Goal: Task Accomplishment & Management: Complete application form

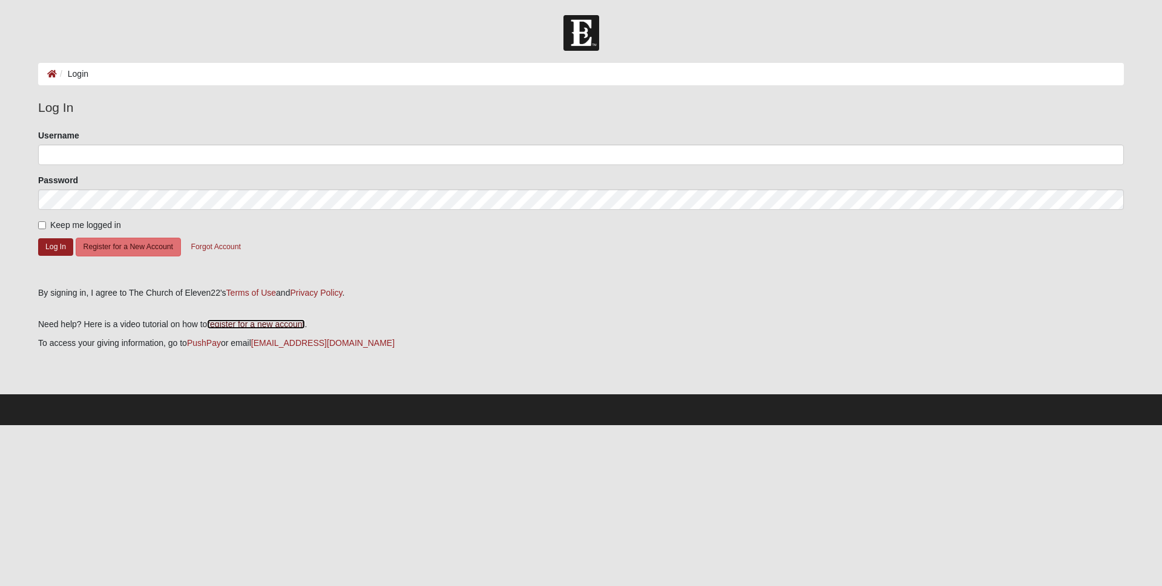
click at [254, 323] on link "register for a new account" at bounding box center [255, 324] width 97 height 10
click at [128, 245] on button "Register for a New Account" at bounding box center [128, 247] width 105 height 19
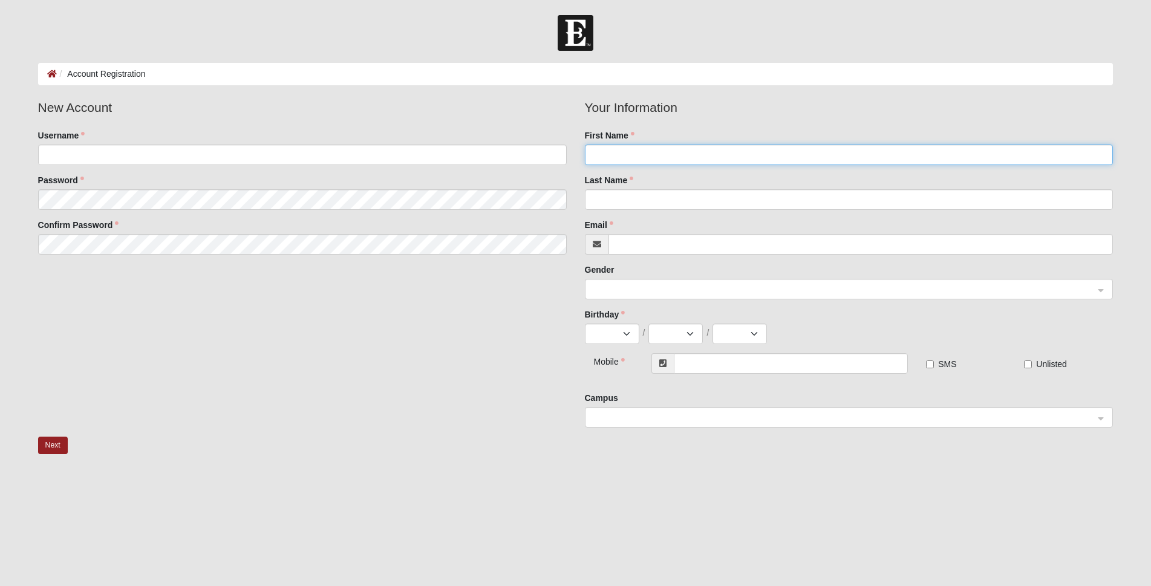
click at [612, 156] on input "First Name" at bounding box center [849, 155] width 529 height 21
type input "Bradford"
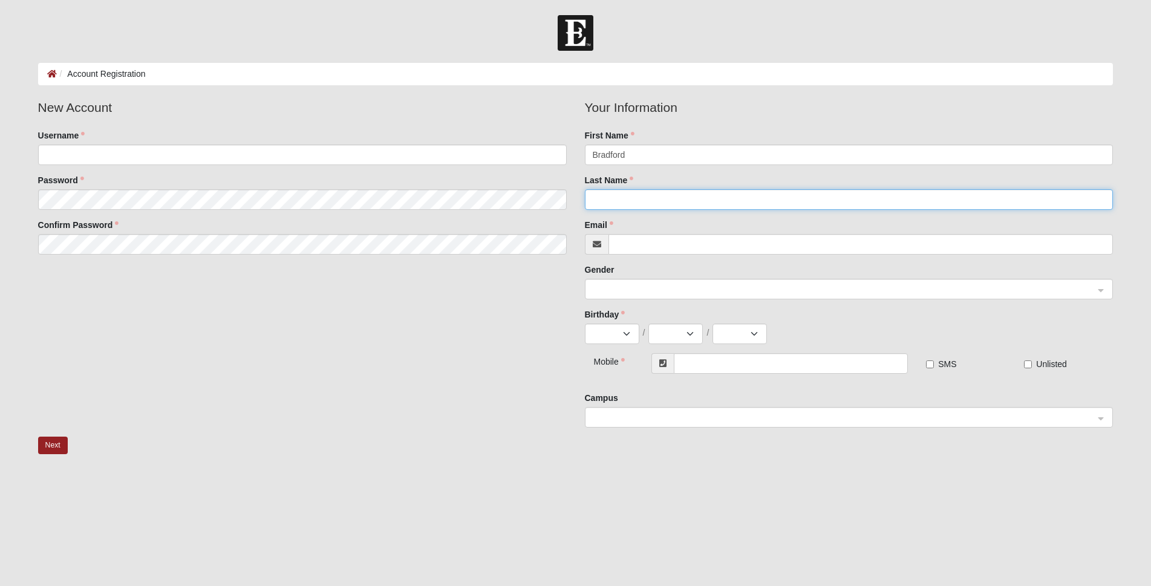
click at [633, 201] on input "Last Name" at bounding box center [849, 199] width 529 height 21
type input "[PERSON_NAME]"
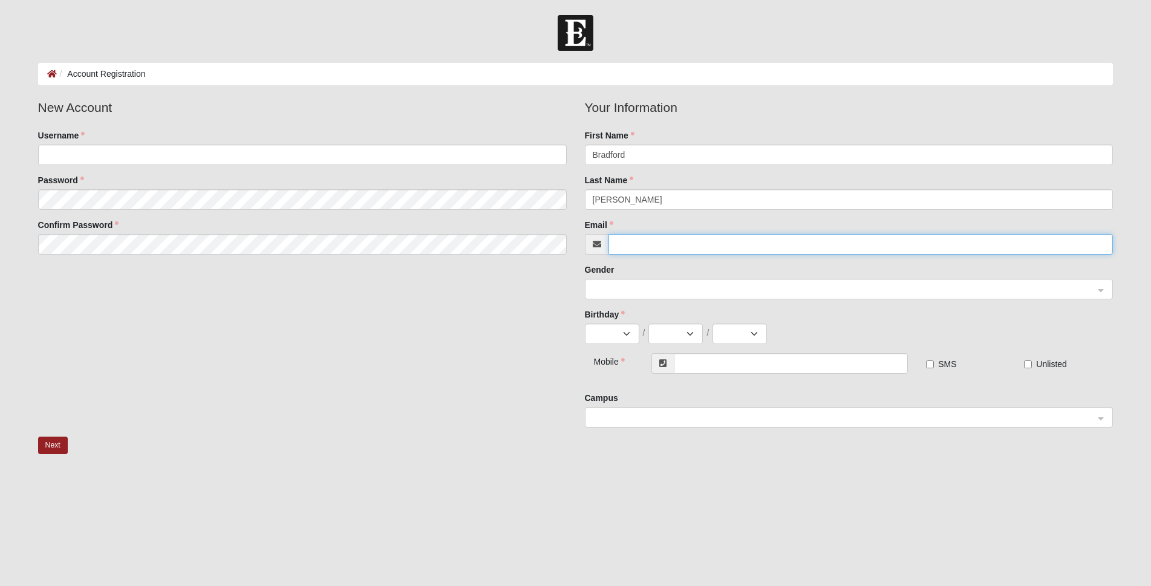
click at [645, 250] on input "Email" at bounding box center [861, 244] width 505 height 21
click at [1100, 290] on div at bounding box center [850, 289] width 528 height 21
type input "[EMAIL_ADDRESS][DOMAIN_NAME]"
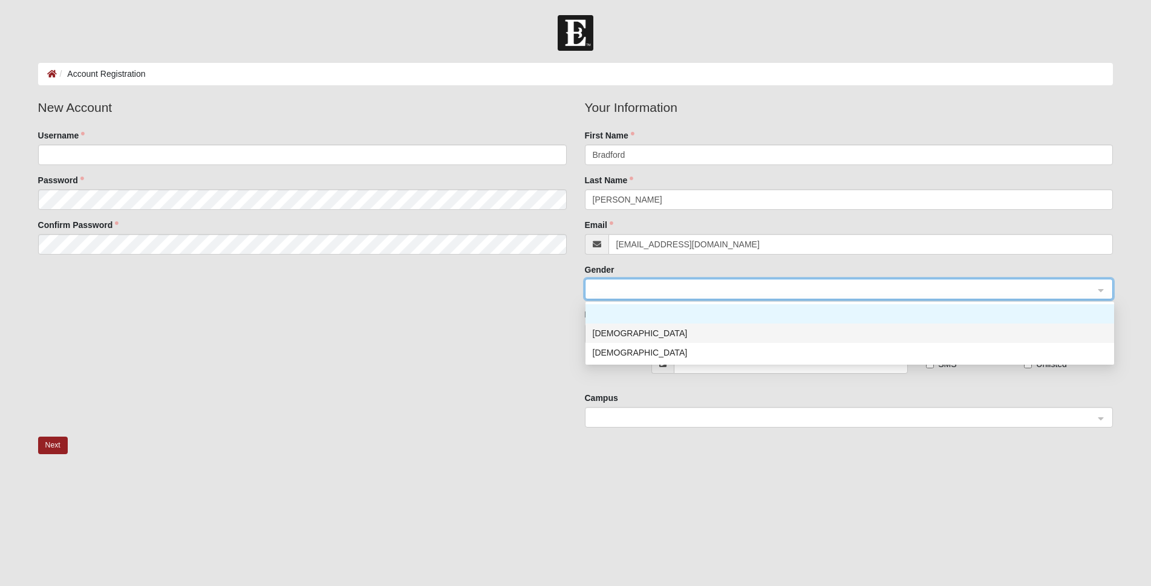
click at [624, 333] on div "[DEMOGRAPHIC_DATA]" at bounding box center [850, 333] width 514 height 13
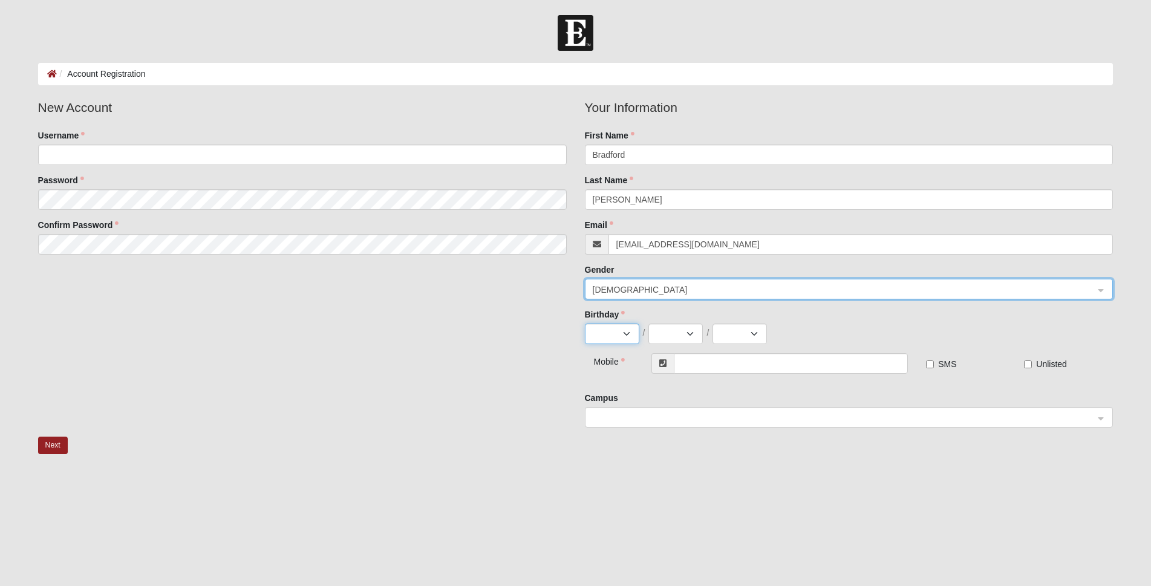
click at [623, 330] on select "Jan Feb Mar Apr May Jun [DATE] Aug Sep Oct Nov Dec" at bounding box center [612, 334] width 54 height 21
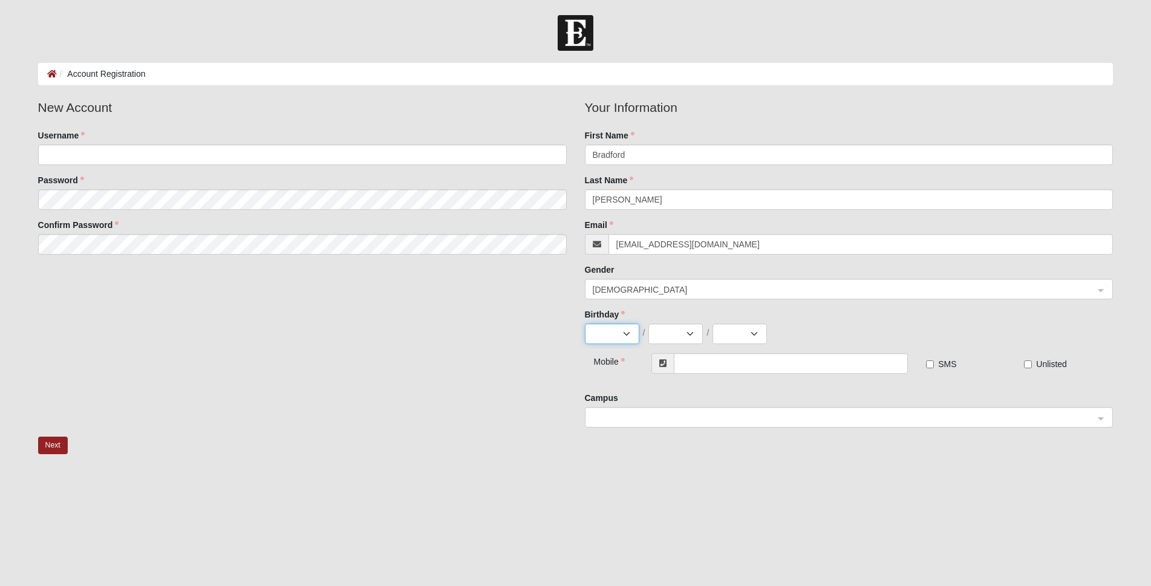
select select "11"
click at [585, 324] on select "Jan Feb Mar Apr May Jun [DATE] Aug Sep Oct Nov Dec" at bounding box center [612, 334] width 54 height 21
click at [693, 335] on select "1 2 3 4 5 6 7 8 9 10 11 12 13 14 15 16 17 18 19 20 21 22 23 24 25 26 27 28 29 30" at bounding box center [676, 334] width 54 height 21
select select "7"
click at [649, 324] on select "1 2 3 4 5 6 7 8 9 10 11 12 13 14 15 16 17 18 19 20 21 22 23 24 25 26 27 28 29 30" at bounding box center [676, 334] width 54 height 21
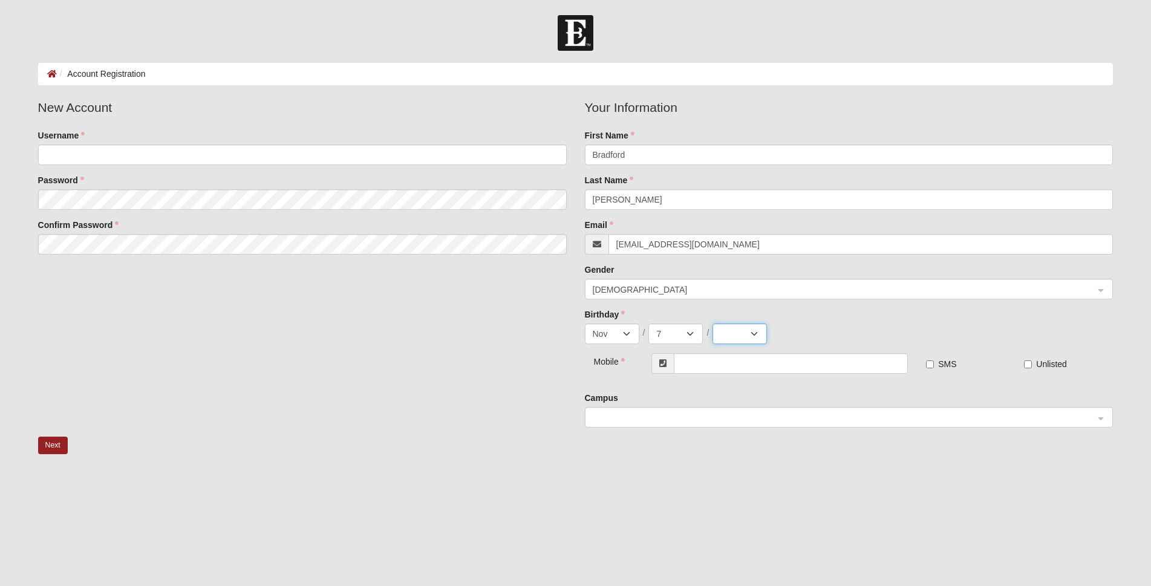
click at [754, 333] on select "2025 2024 2023 2022 2021 2020 2019 2018 2017 2016 2015 2014 2013 2012 2011 2010…" at bounding box center [740, 334] width 54 height 21
select select "1969"
click at [713, 324] on select "2025 2024 2023 2022 2021 2020 2019 2018 2017 2016 2015 2014 2013 2012 2011 2010…" at bounding box center [740, 334] width 54 height 21
click at [713, 365] on input "text" at bounding box center [791, 363] width 234 height 21
type input "[PHONE_NUMBER]"
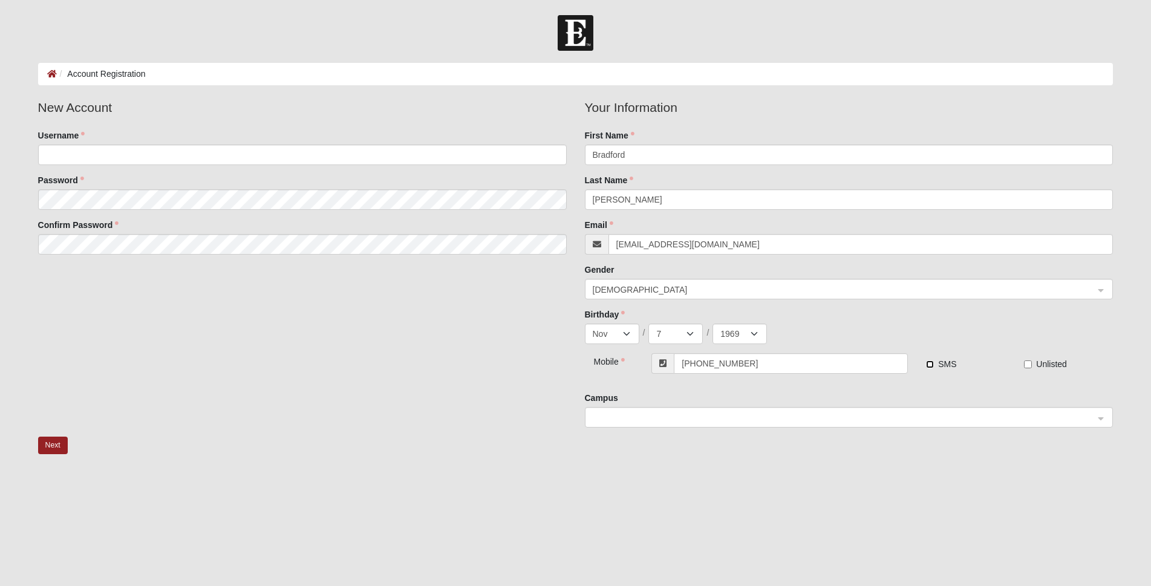
click at [930, 364] on input "SMS" at bounding box center [930, 365] width 8 height 8
checkbox input "true"
click at [630, 415] on span at bounding box center [844, 417] width 502 height 13
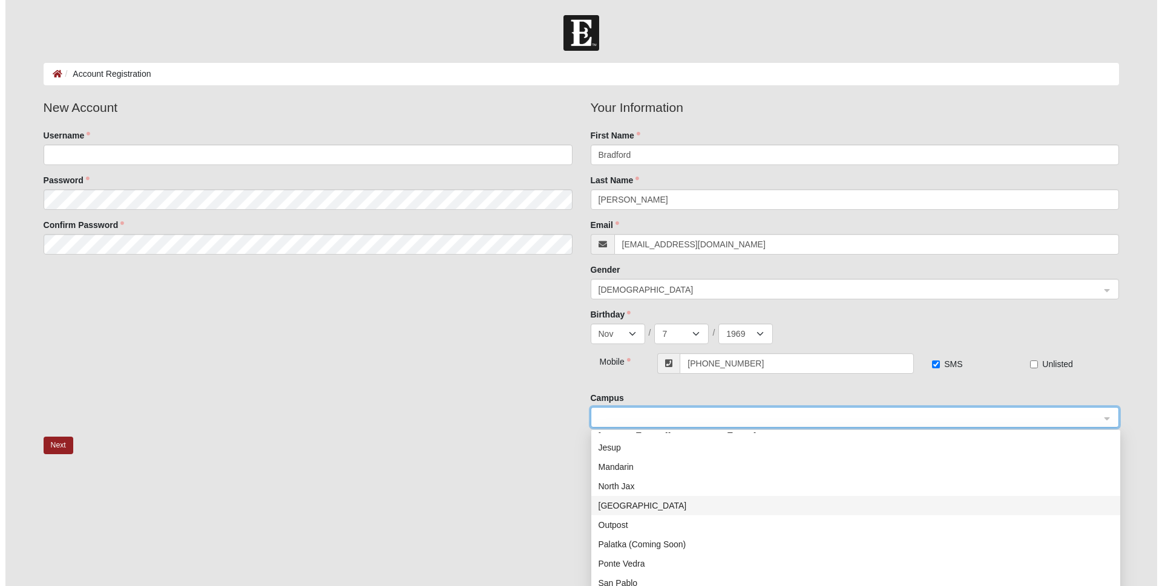
scroll to position [121, 0]
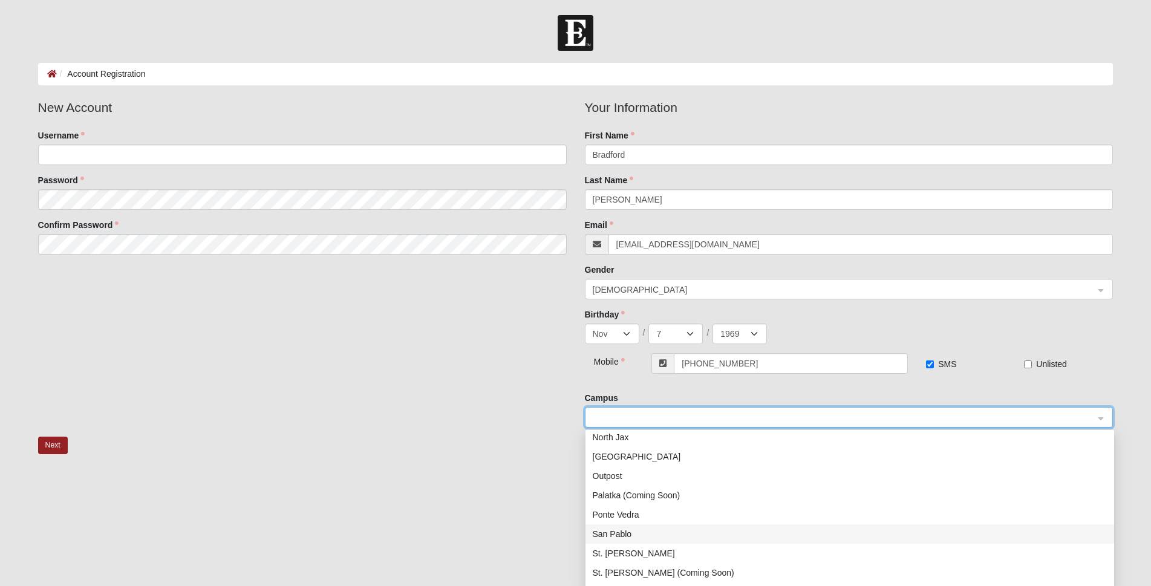
click at [626, 535] on div "San Pablo" at bounding box center [850, 534] width 514 height 13
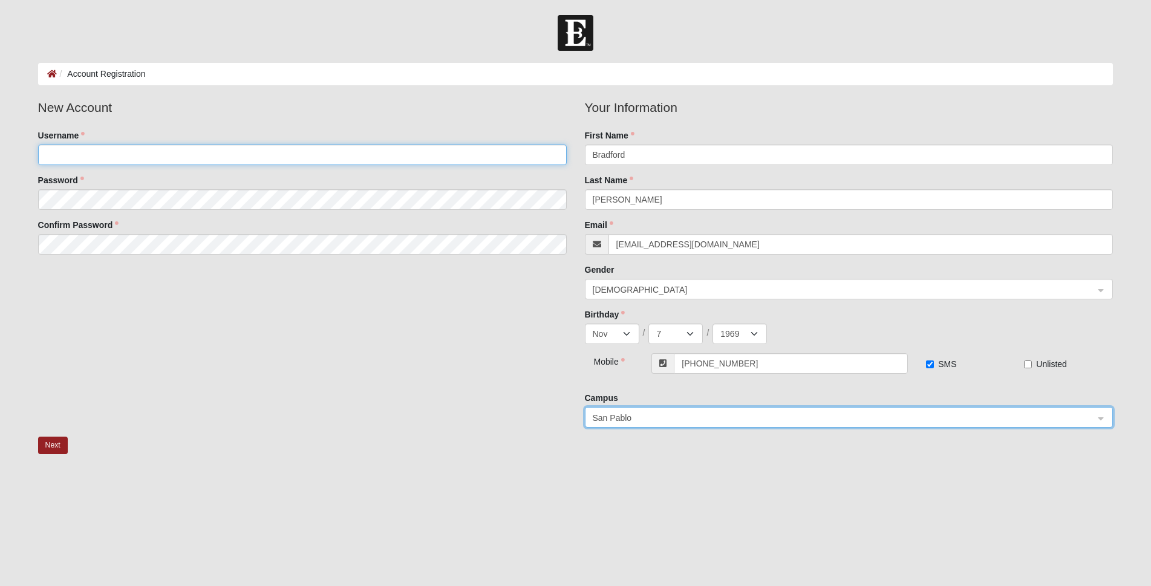
click at [87, 154] on input "Username" at bounding box center [302, 155] width 529 height 21
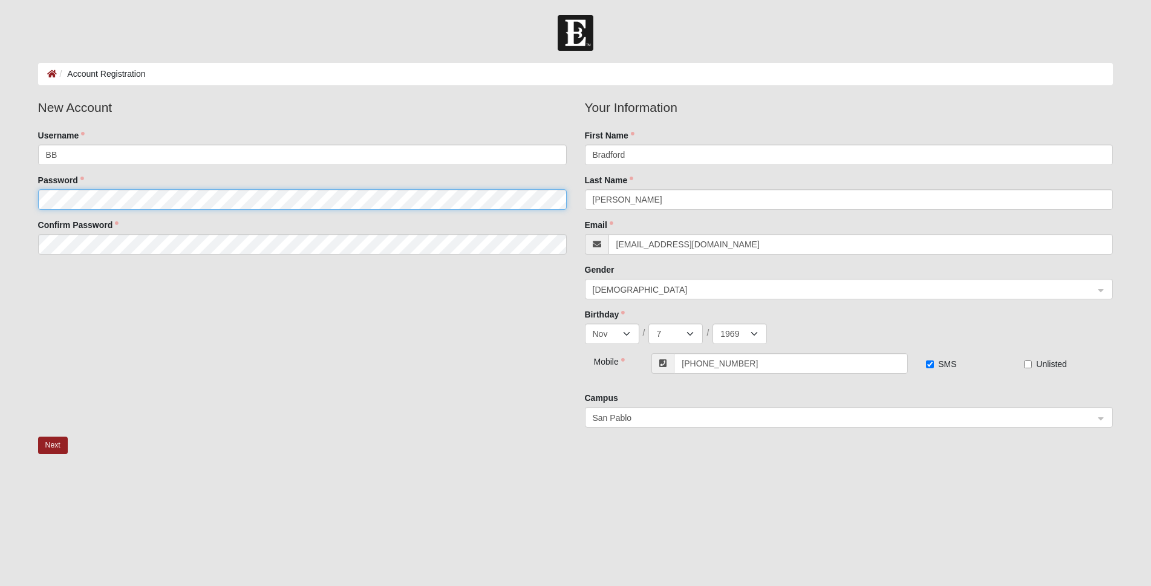
click at [113, 197] on fieldset "New Account Username BB Password Confirm Password" at bounding box center [302, 181] width 547 height 166
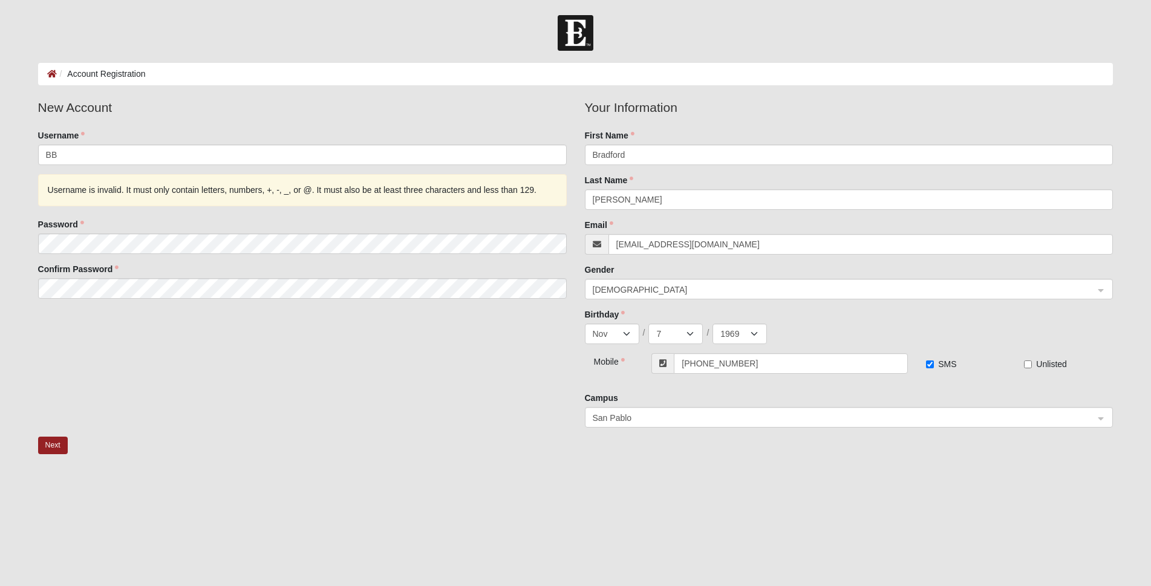
click at [113, 197] on div "Username is invalid. It must only contain letters, numbers, +, -, _, or @. It m…" at bounding box center [302, 190] width 529 height 32
click at [94, 150] on input "BB" at bounding box center [302, 155] width 529 height 21
type input "B"
click at [76, 152] on input "Brother [PERSON_NAME]" at bounding box center [302, 155] width 529 height 21
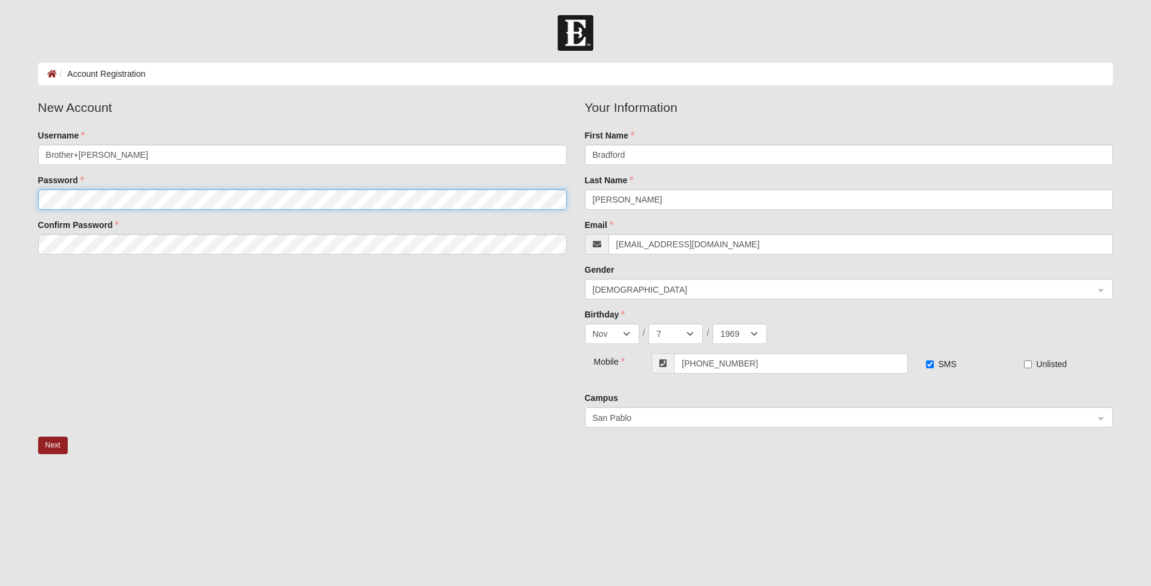
click at [103, 242] on fieldset "New Account Username Brother+Bradford Password Confirm Password" at bounding box center [302, 181] width 547 height 166
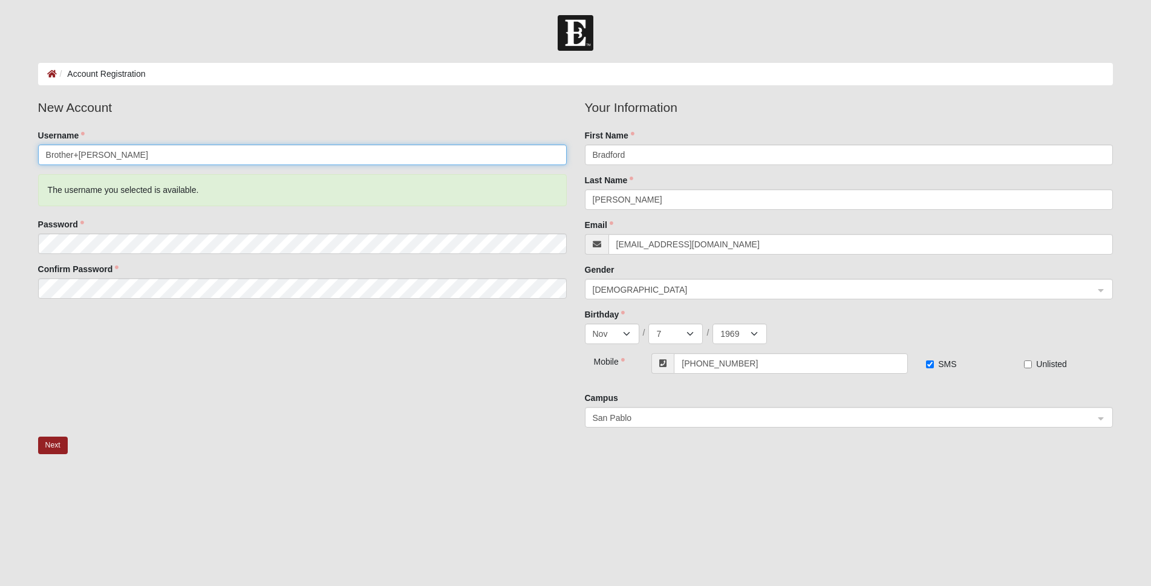
click at [129, 152] on input "Brother+[PERSON_NAME]" at bounding box center [302, 155] width 529 height 21
type input "B"
type input "BGCJAX+"
click at [50, 446] on button "Next" at bounding box center [53, 446] width 30 height 18
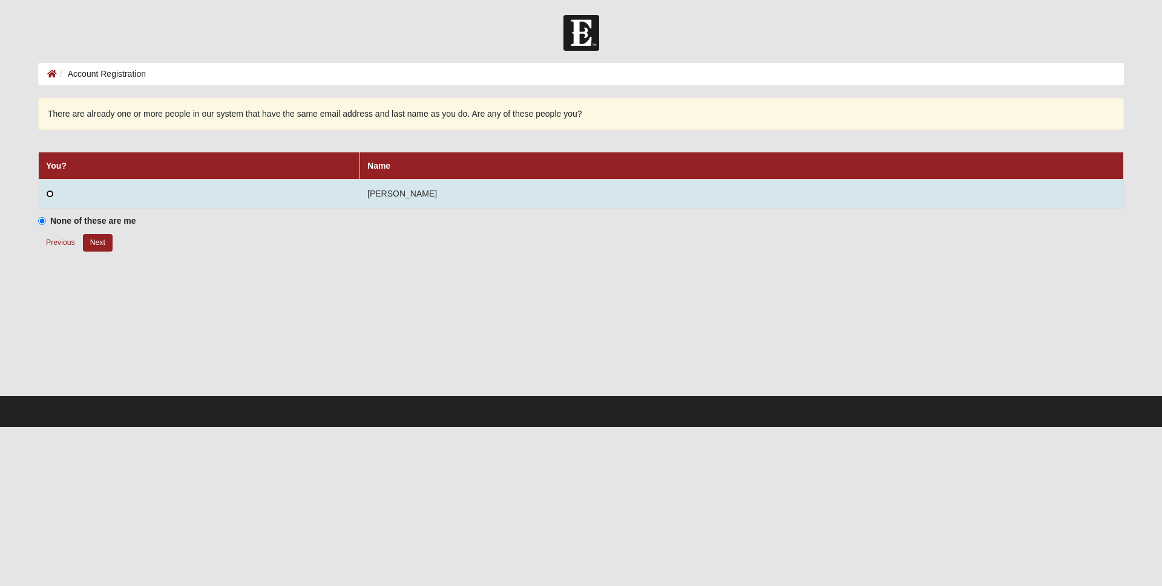
click at [50, 194] on input "radio" at bounding box center [50, 194] width 8 height 8
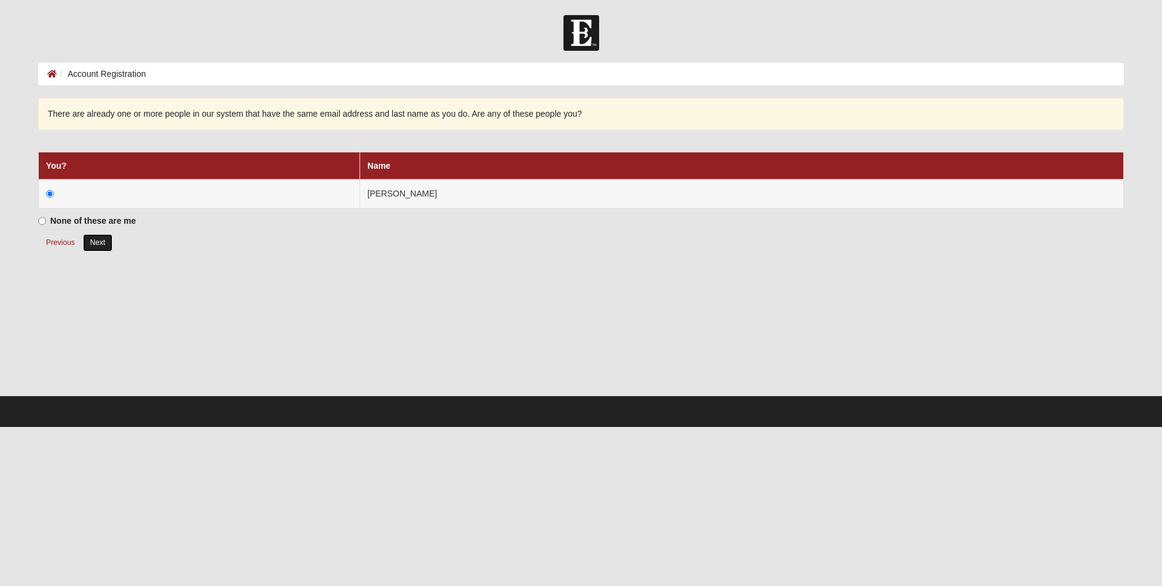
click at [100, 242] on button "Next" at bounding box center [98, 243] width 30 height 18
radio input "true"
